Goal: Find specific page/section: Find specific page/section

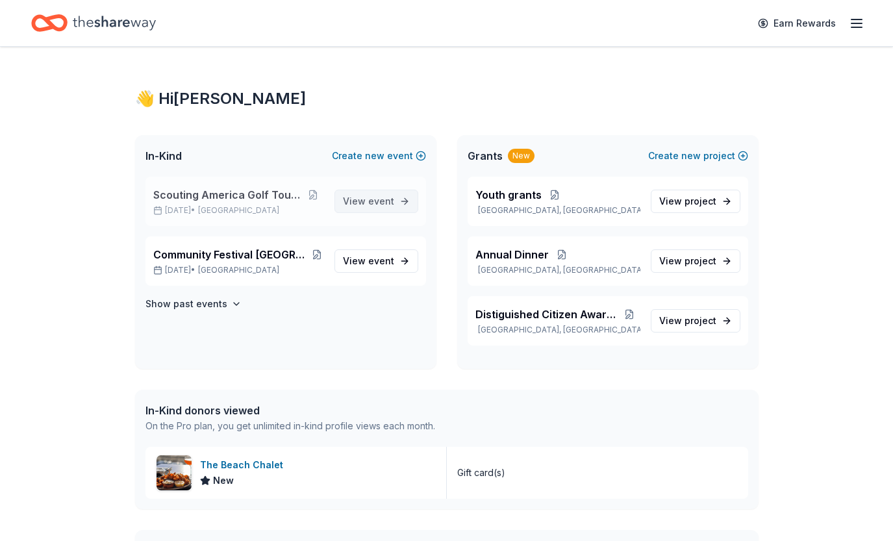
click at [377, 195] on span "View event" at bounding box center [368, 201] width 51 height 16
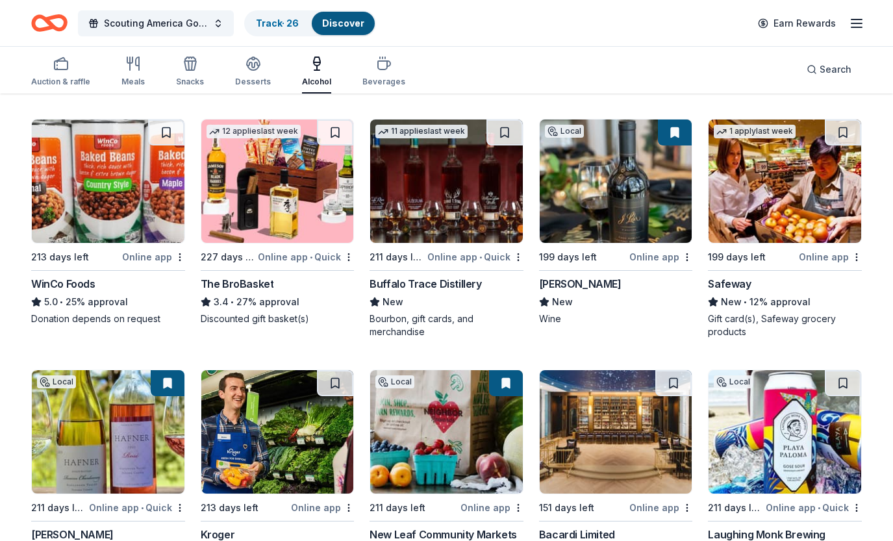
scroll to position [376, 0]
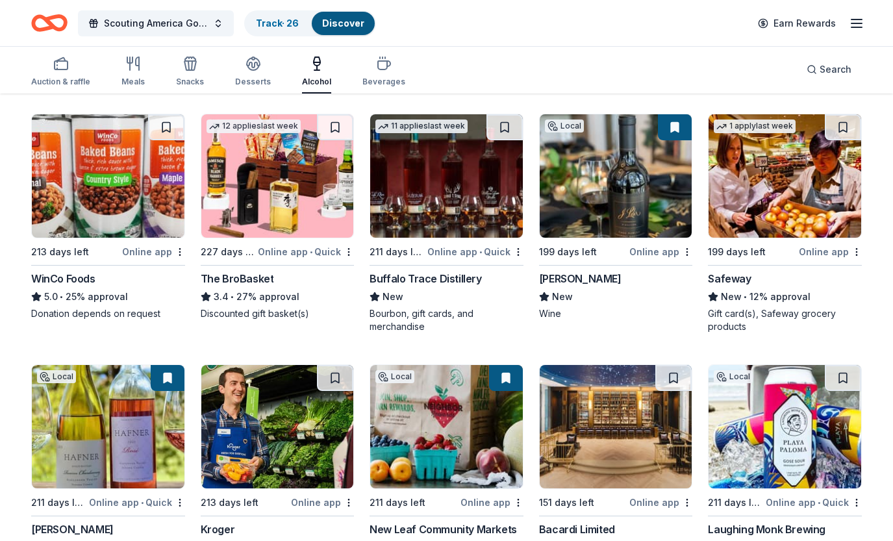
click at [460, 282] on div "Buffalo Trace Distillery" at bounding box center [425, 279] width 112 height 16
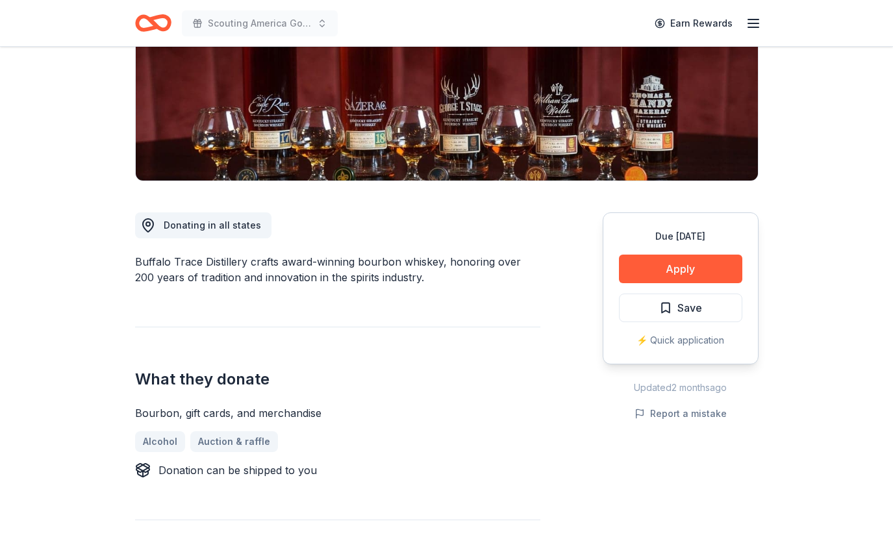
scroll to position [224, 0]
